Goal: Check status: Check status

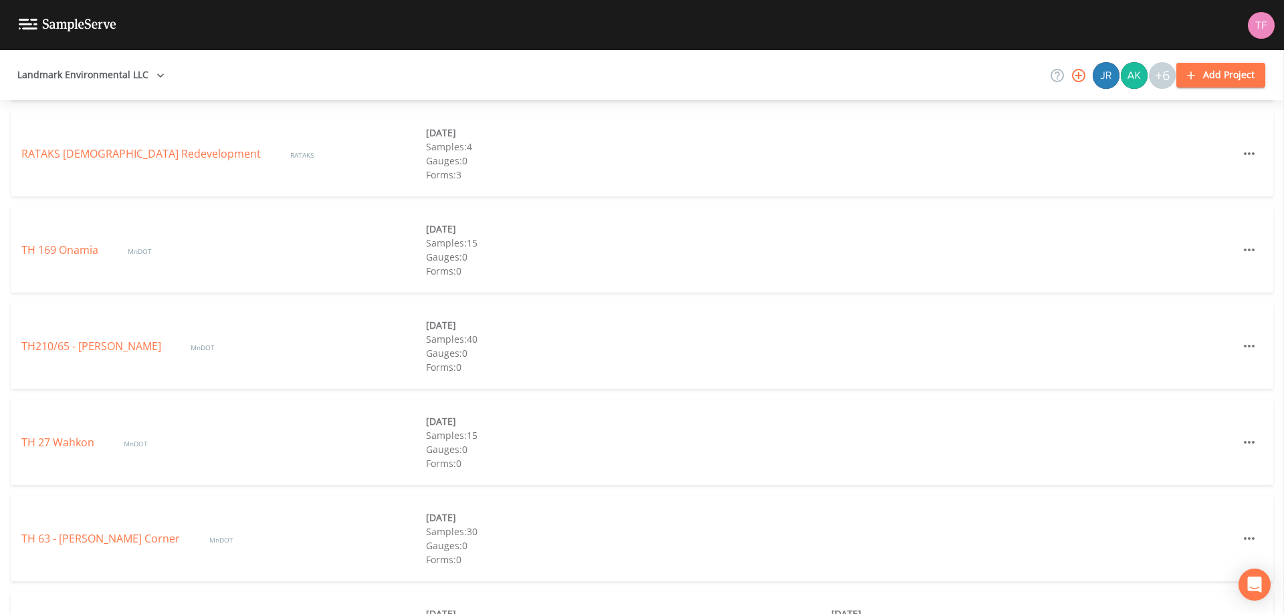
scroll to position [703, 0]
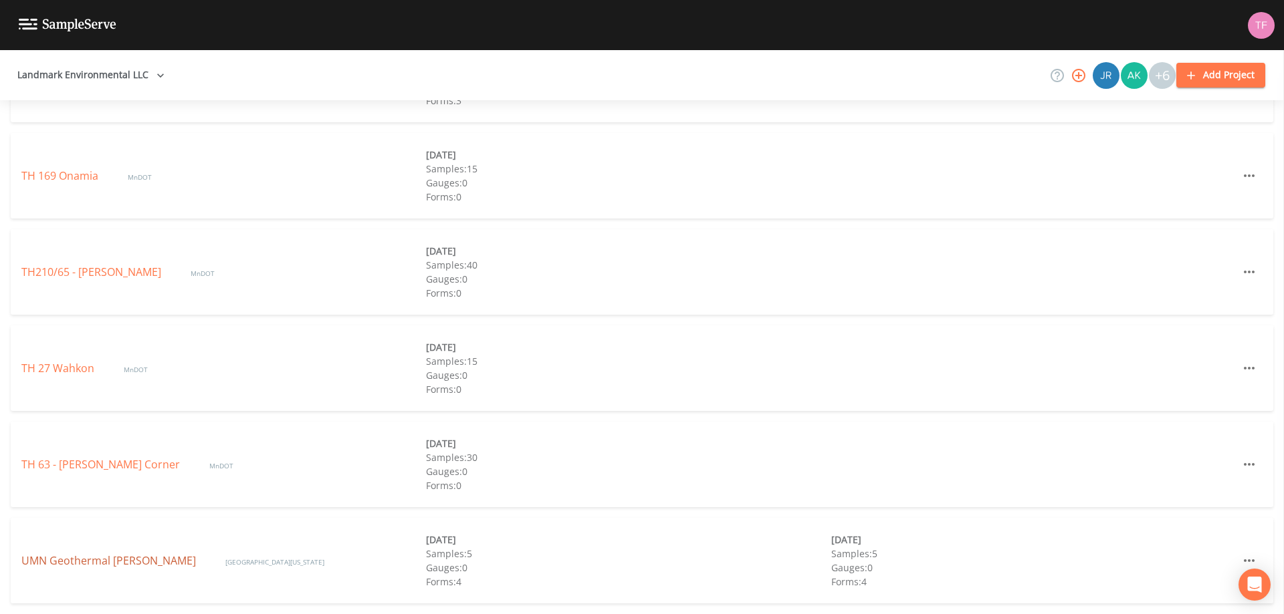
click at [95, 559] on link "UMN Geothermal [PERSON_NAME]" at bounding box center [109, 561] width 177 height 15
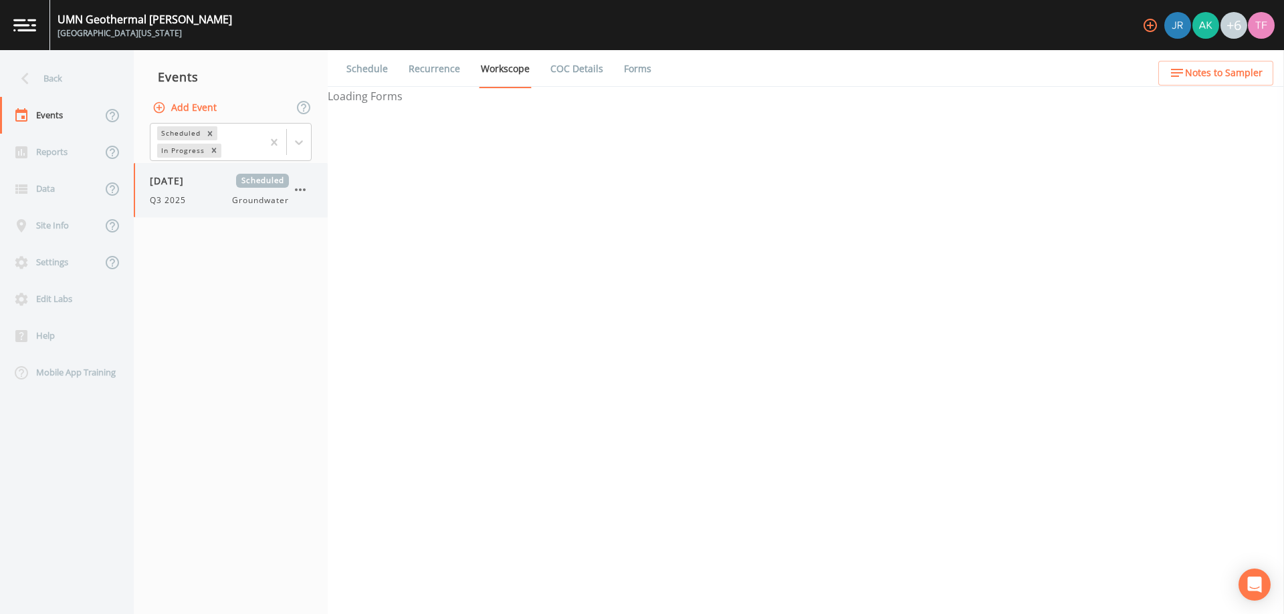
select select "4f082be6-97a7-4f70-a81f-c26a4e896ad7"
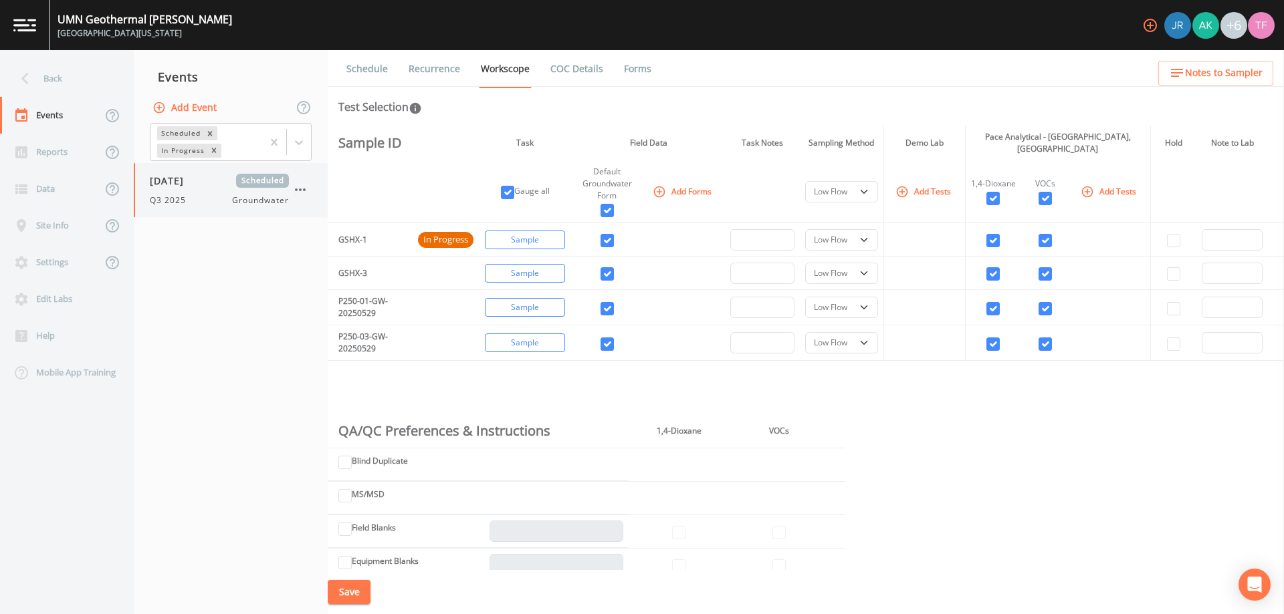
click at [193, 187] on span "[DATE]" at bounding box center [171, 181] width 43 height 14
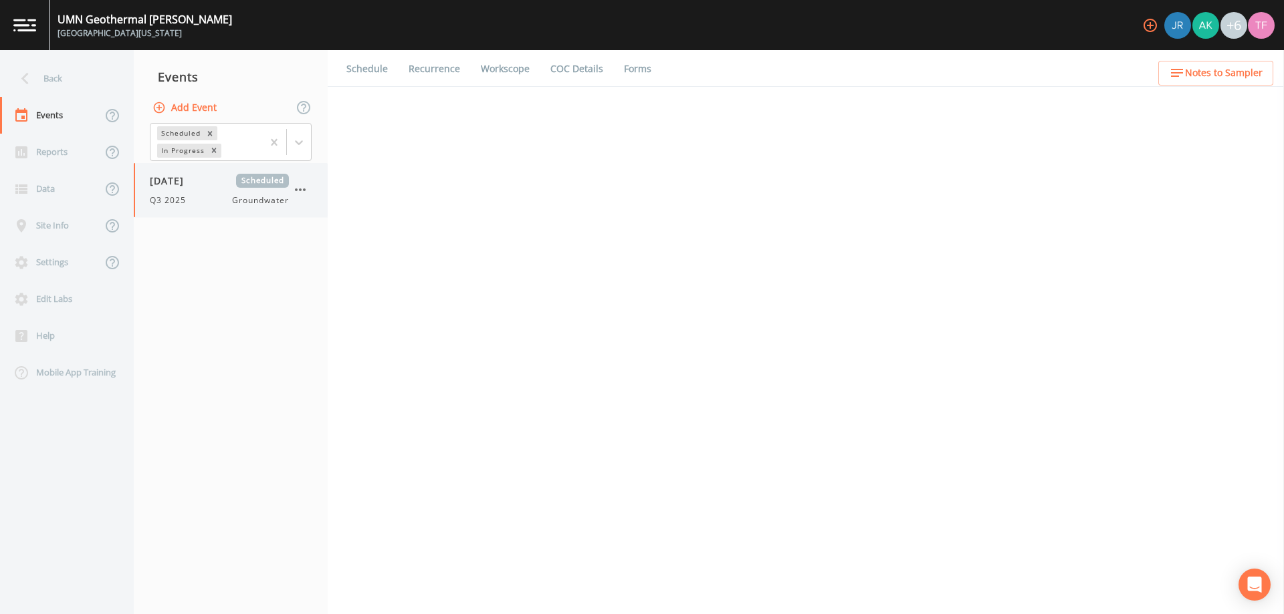
select select "4f082be6-97a7-4f70-a81f-c26a4e896ad7"
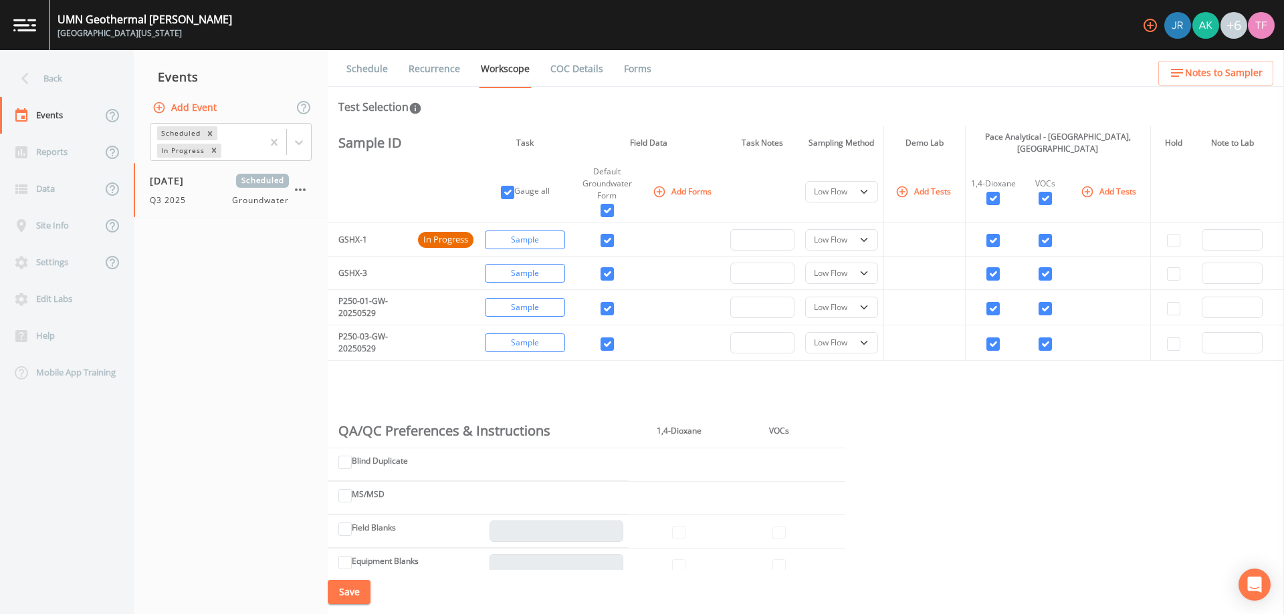
click at [379, 302] on td "P250-01-GW-20250529" at bounding box center [370, 307] width 85 height 35
click at [370, 306] on td "P250-01-GW-20250529" at bounding box center [370, 307] width 85 height 35
click at [370, 307] on td "P250-01-GW-20250529" at bounding box center [370, 307] width 85 height 35
click at [378, 311] on td "P250-01-GW-20250529" at bounding box center [370, 307] width 85 height 35
